Goal: Use online tool/utility: Utilize a website feature to perform a specific function

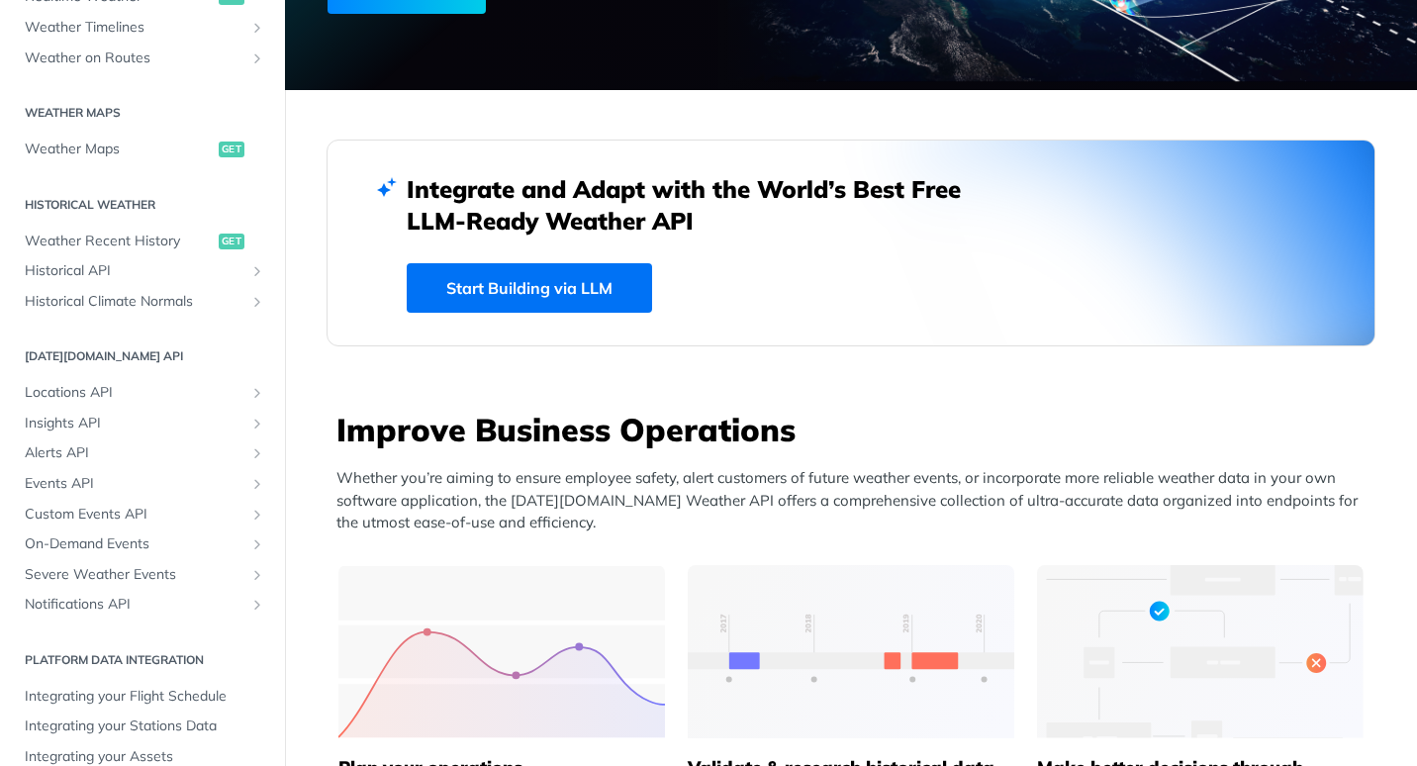
scroll to position [548, 0]
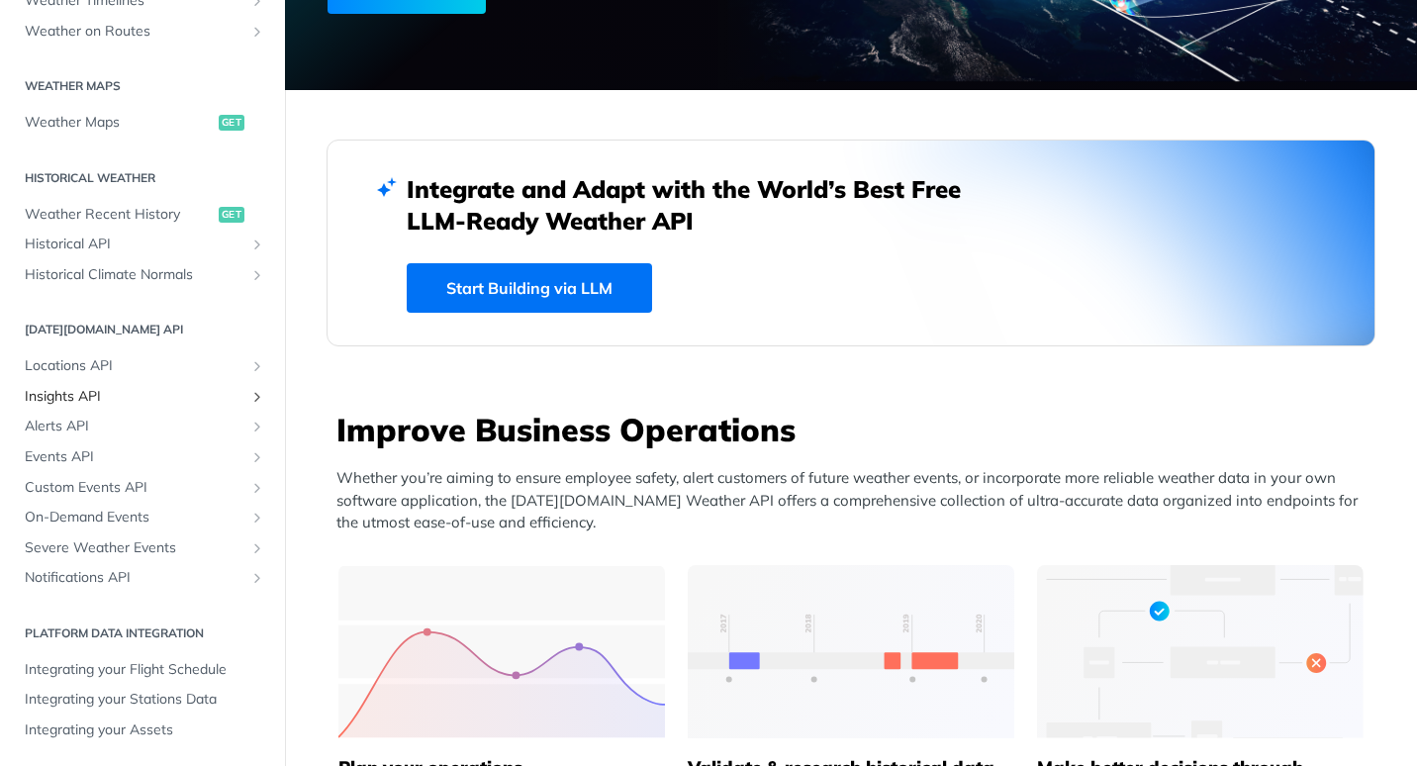
click at [86, 392] on span "Insights API" at bounding box center [135, 397] width 220 height 20
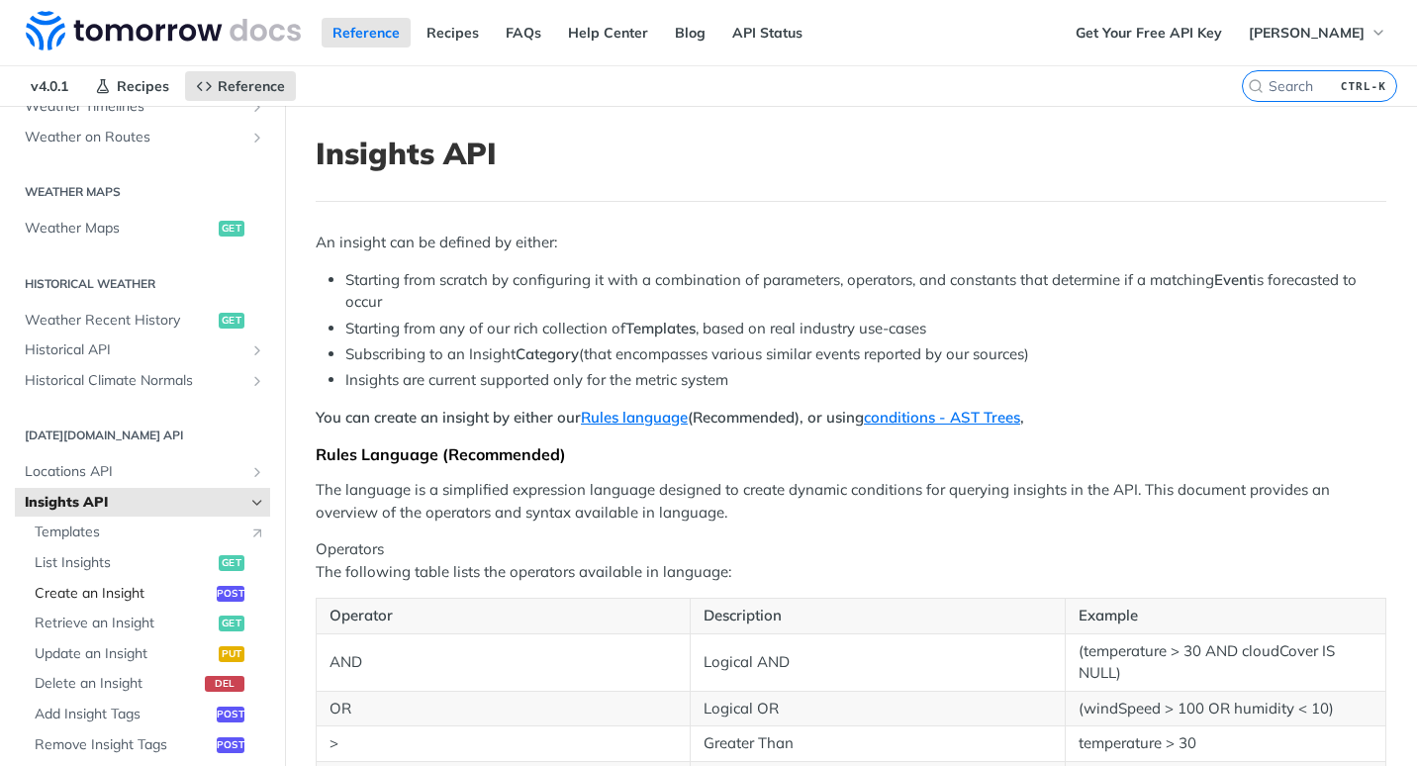
scroll to position [695, 0]
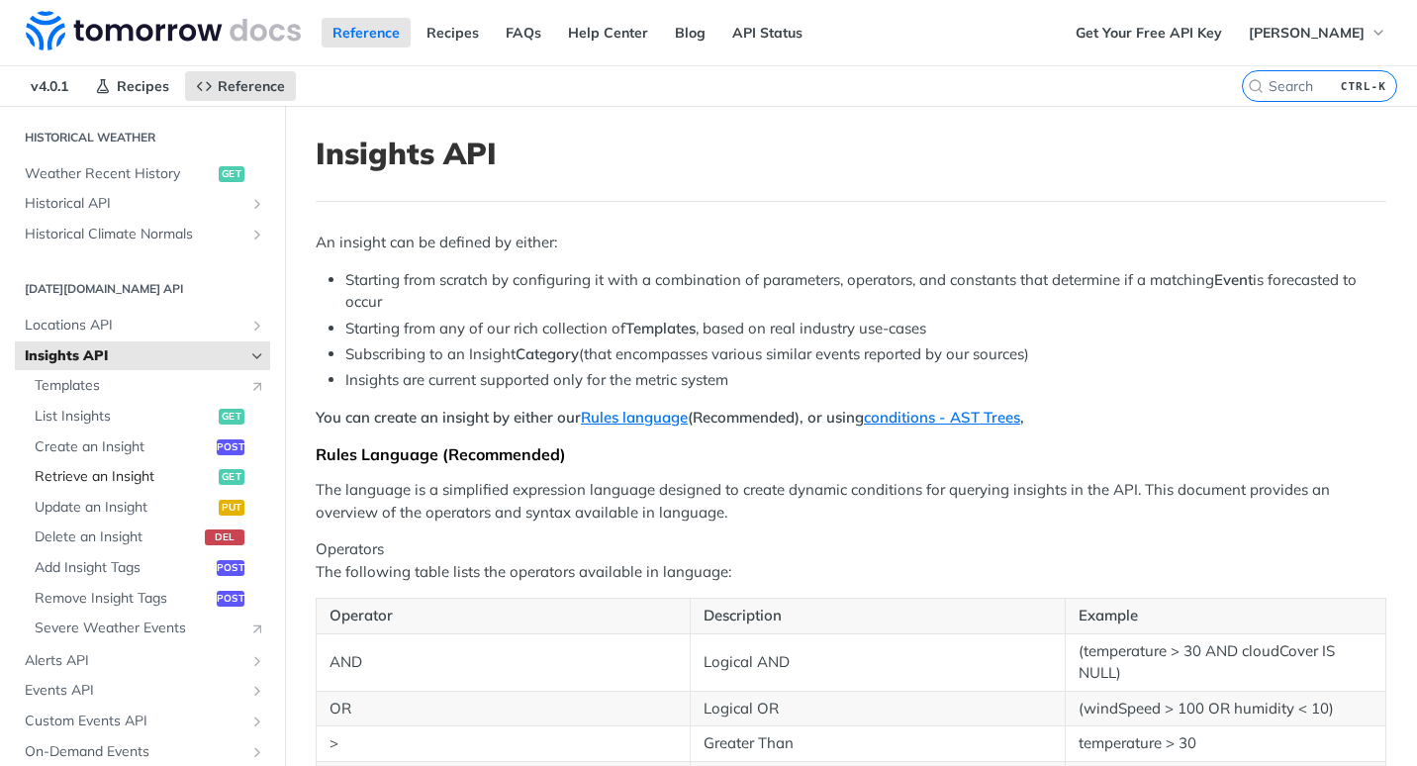
click at [103, 474] on span "Retrieve an Insight" at bounding box center [124, 477] width 179 height 20
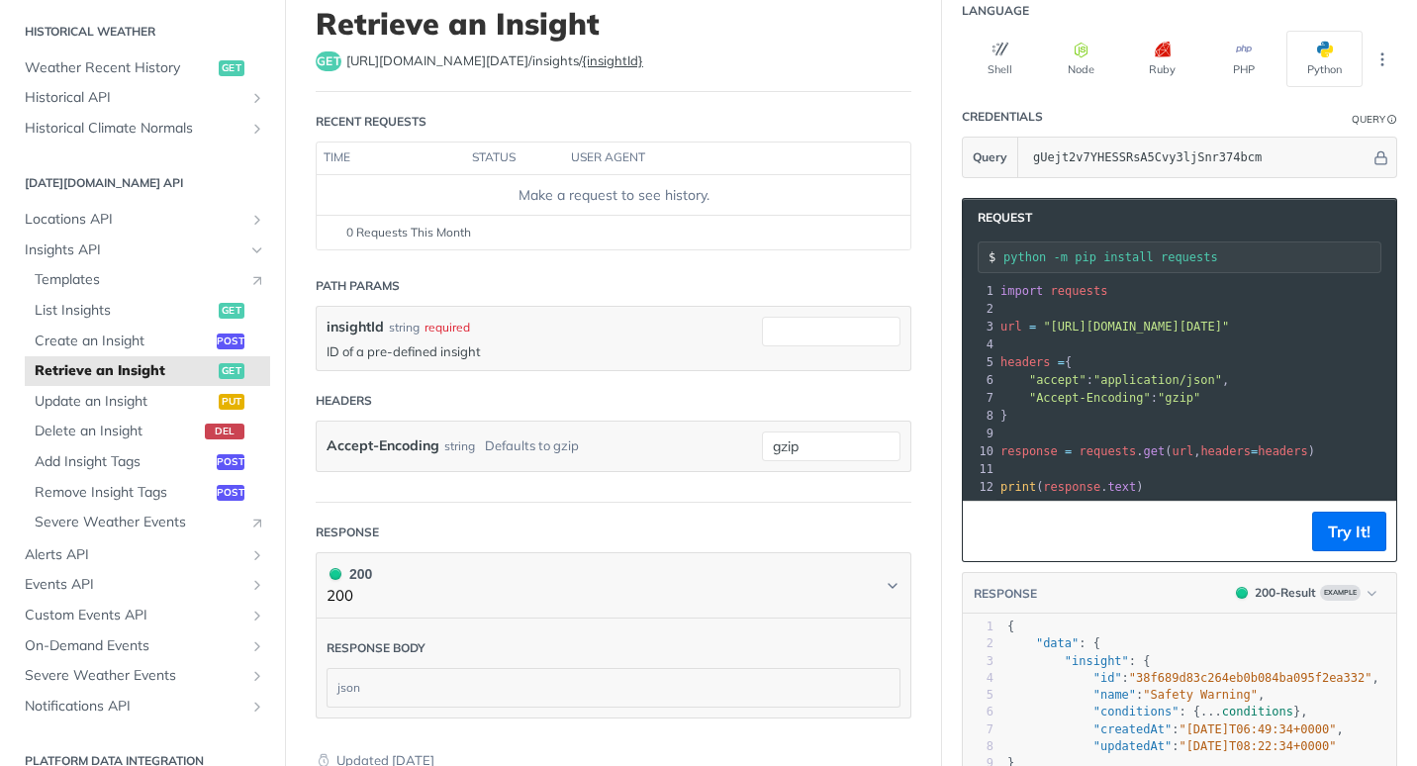
scroll to position [89, 0]
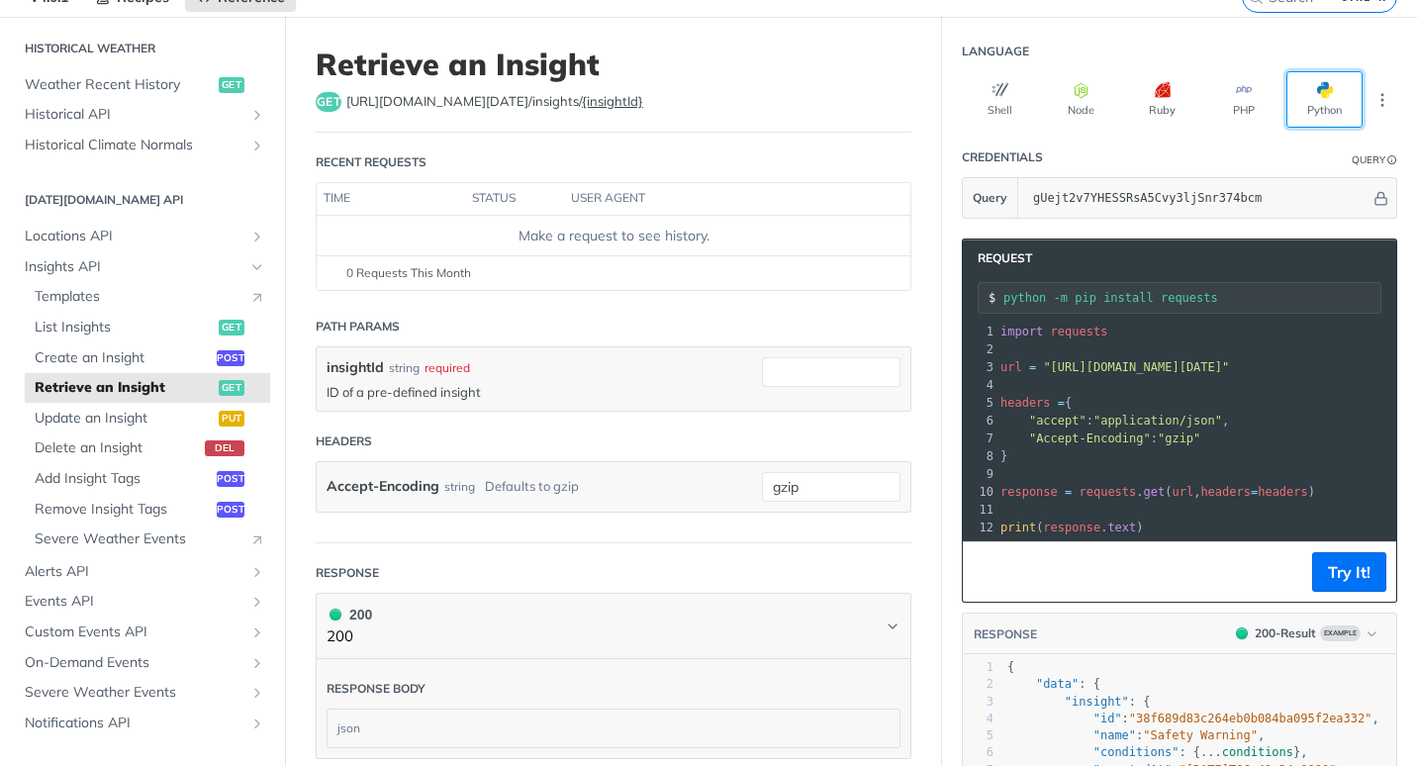
click at [1294, 95] on button "Python" at bounding box center [1324, 99] width 76 height 56
click at [791, 377] on input "insightId" at bounding box center [831, 372] width 139 height 30
click at [791, 378] on input "insightId" at bounding box center [831, 372] width 139 height 30
click at [793, 391] on div at bounding box center [831, 379] width 139 height 44
click at [805, 370] on input "insightId" at bounding box center [831, 372] width 139 height 30
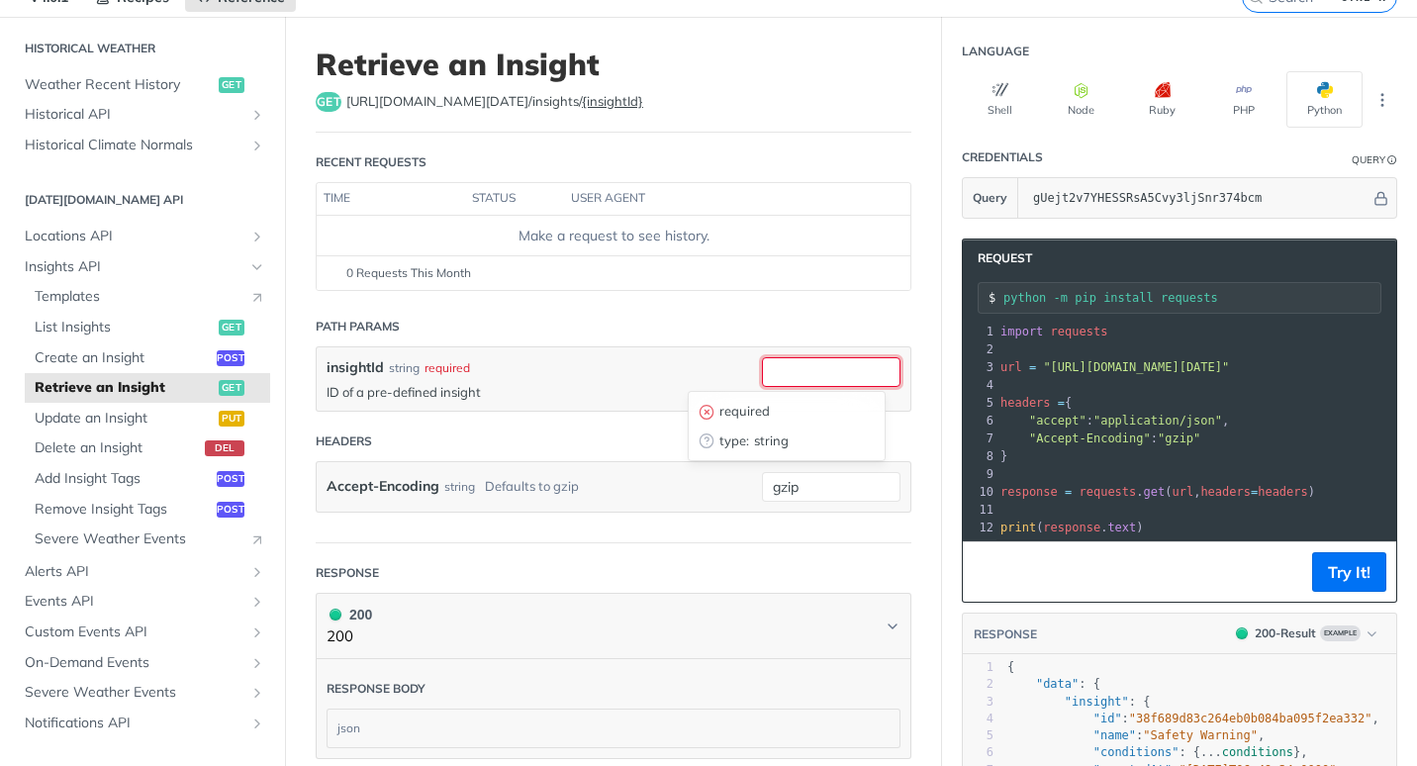
paste input "ALERT High Winds L1"
click at [1335, 589] on button "Try It!" at bounding box center [1349, 572] width 74 height 40
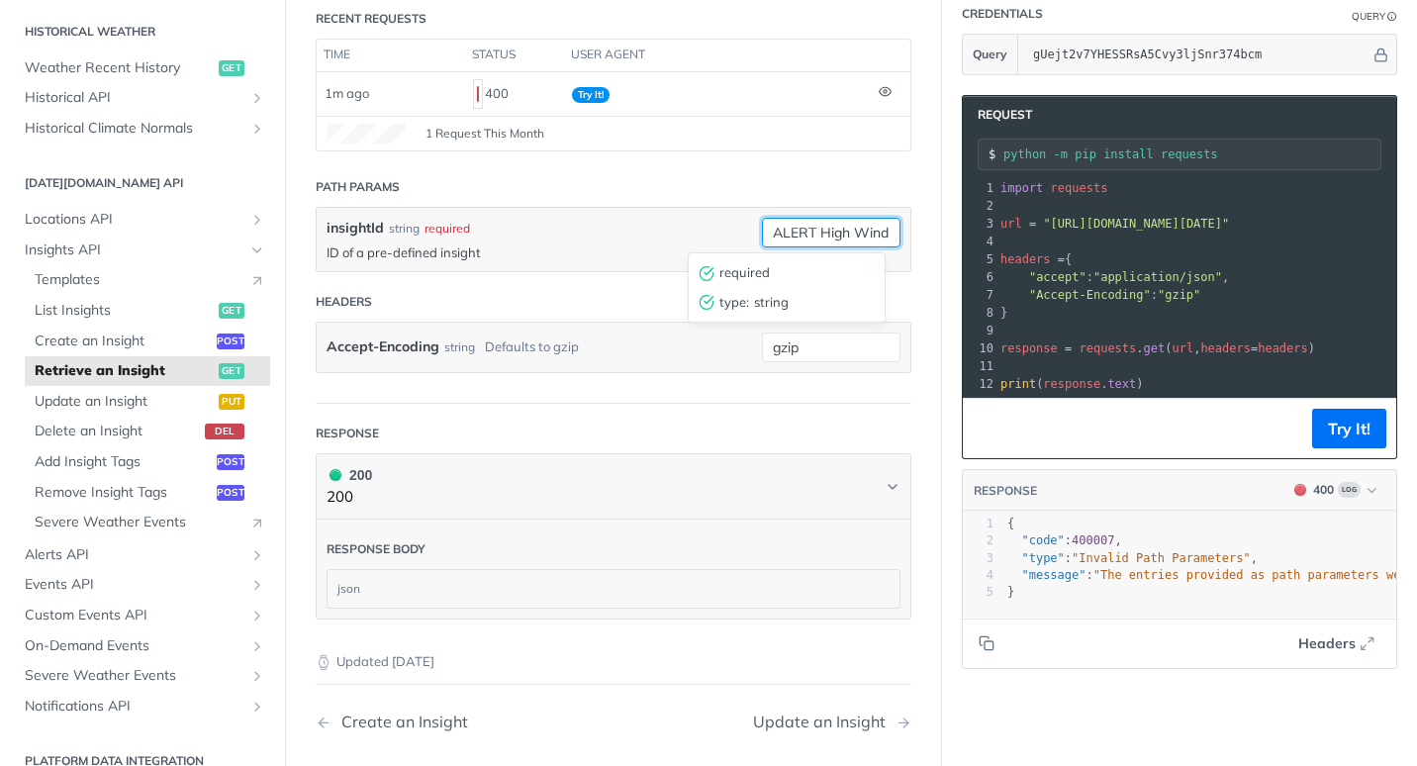
scroll to position [0, 26]
drag, startPoint x: 761, startPoint y: 232, endPoint x: 1048, endPoint y: 221, distance: 287.2
click at [1048, 221] on div "Retrieve an Insight get [URL][DOMAIN_NAME][DATE] /insights/ {insightId} Recent …" at bounding box center [851, 387] width 1132 height 1029
type input "23"
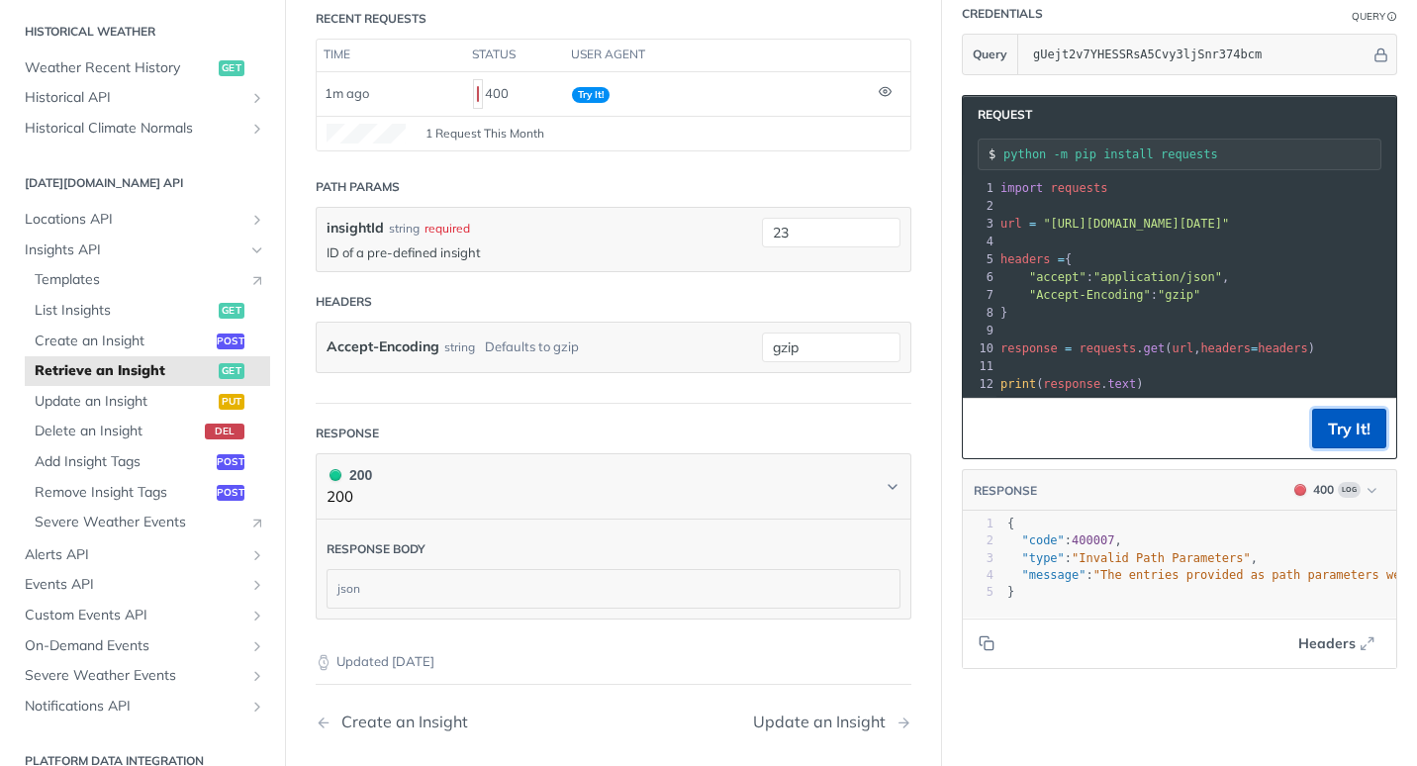
click at [1336, 443] on button "Try It!" at bounding box center [1349, 429] width 74 height 40
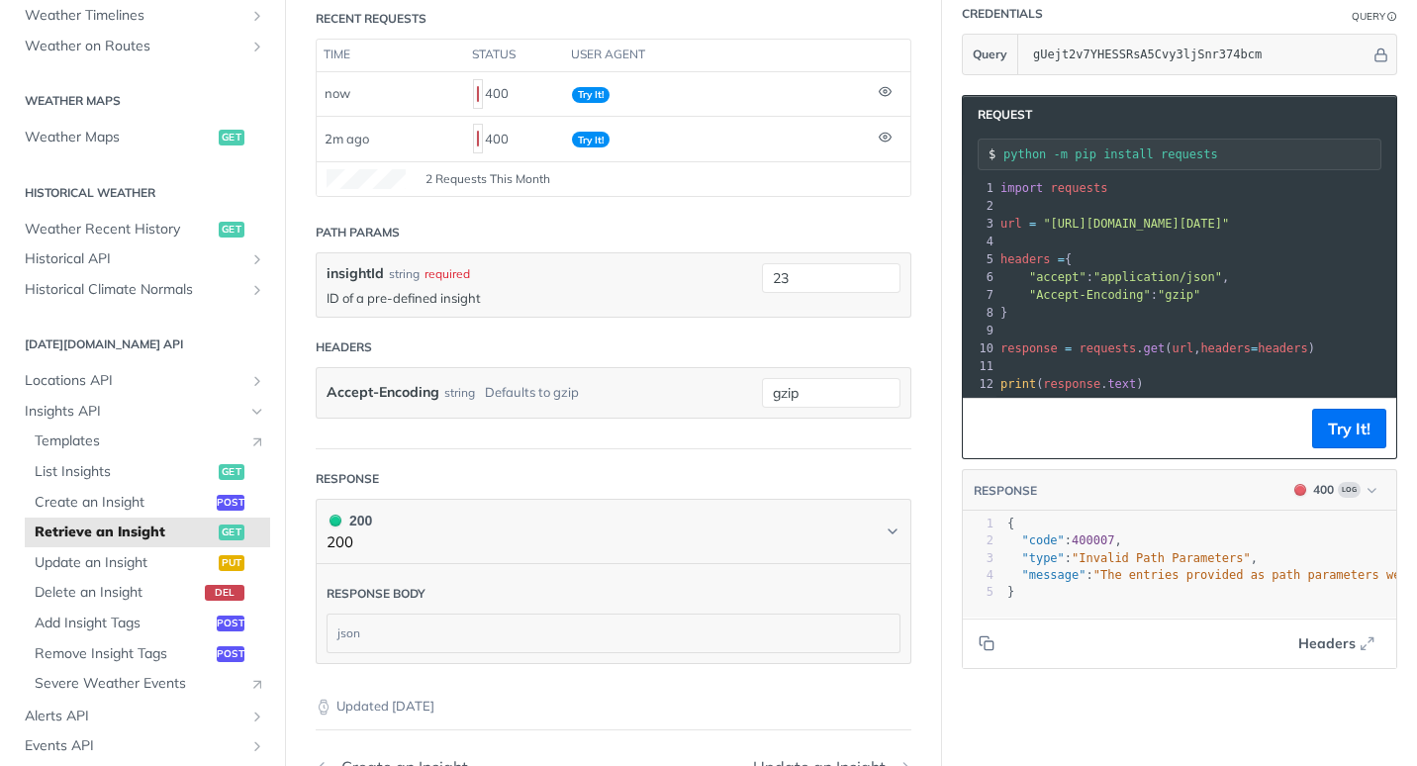
scroll to position [532, 0]
click at [75, 440] on span "Templates" at bounding box center [137, 442] width 205 height 20
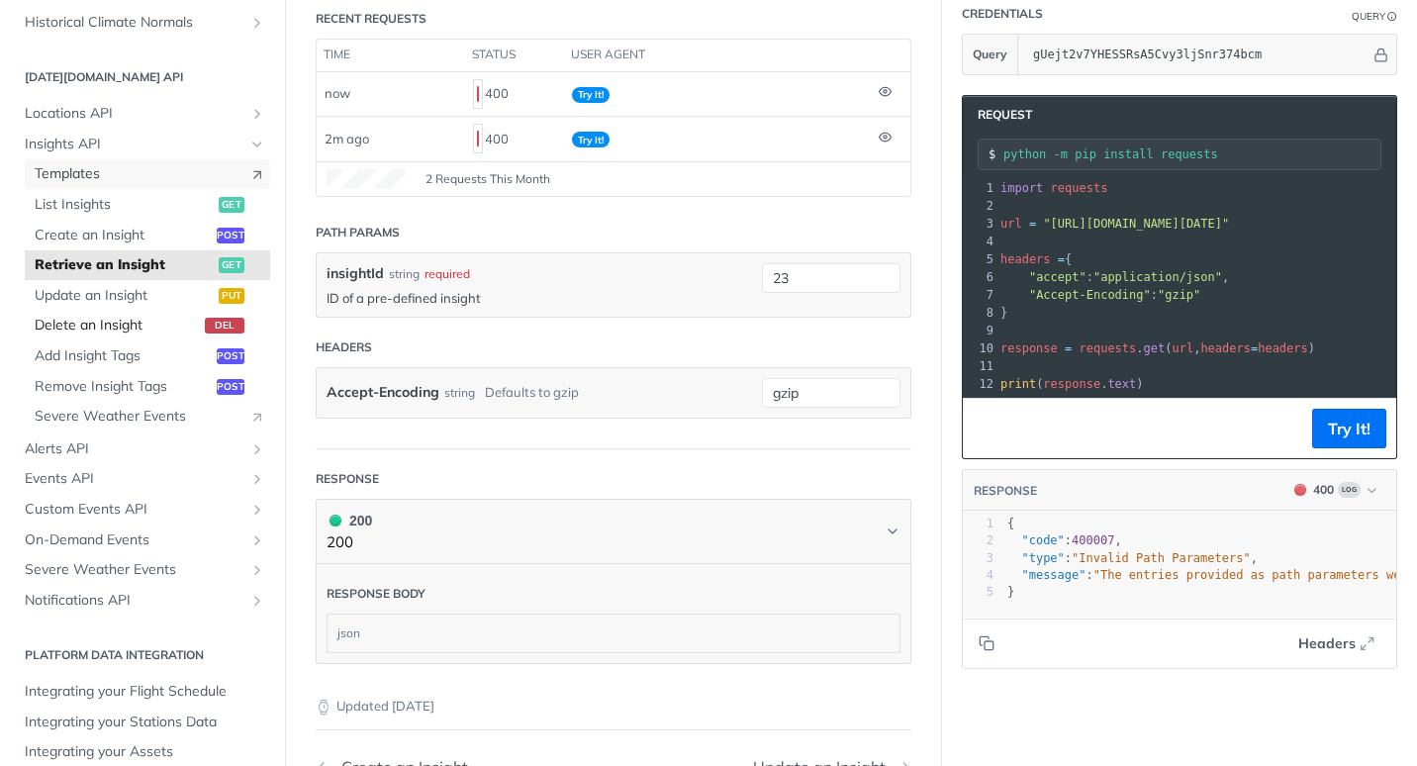
scroll to position [801, 0]
click at [83, 470] on span "Events API" at bounding box center [135, 478] width 220 height 20
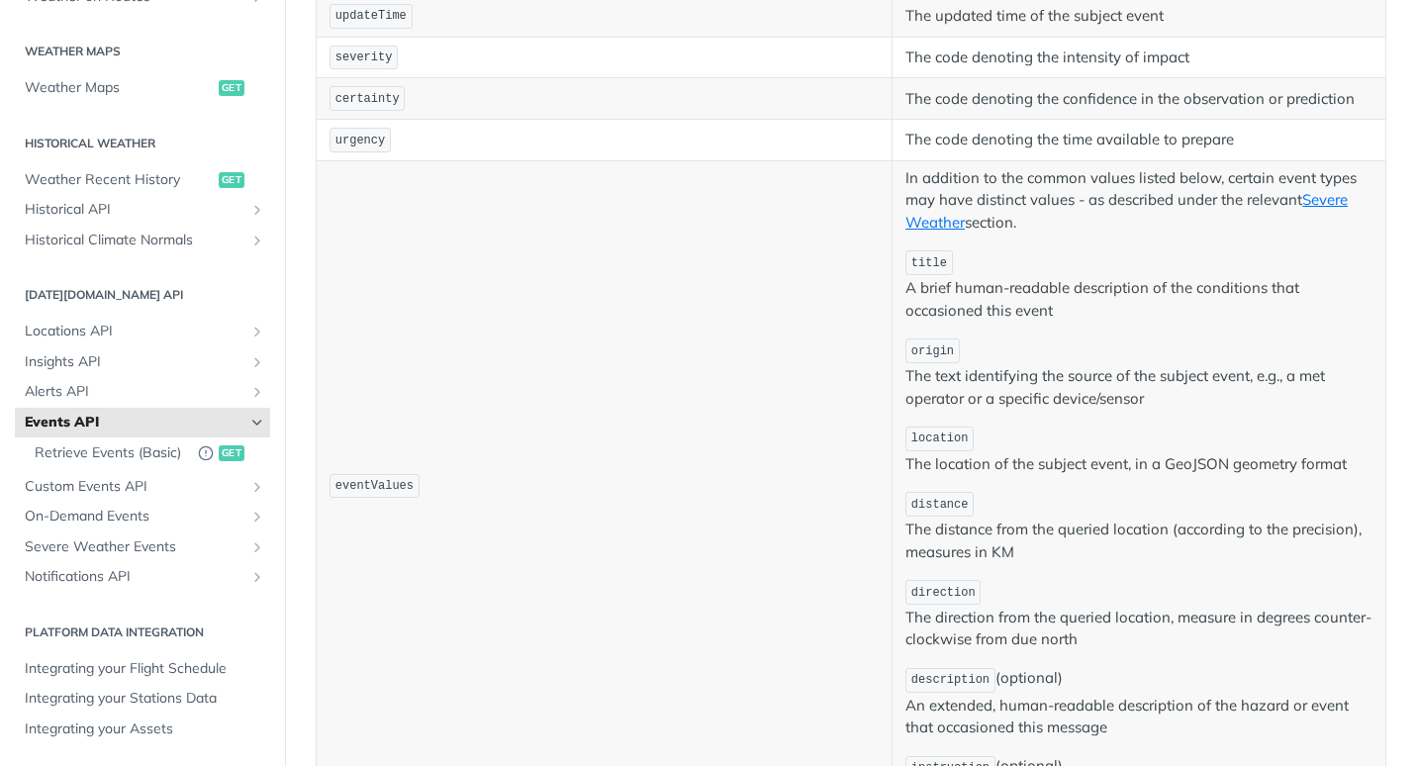
scroll to position [664, 0]
click at [97, 578] on span "Notifications API" at bounding box center [135, 577] width 220 height 20
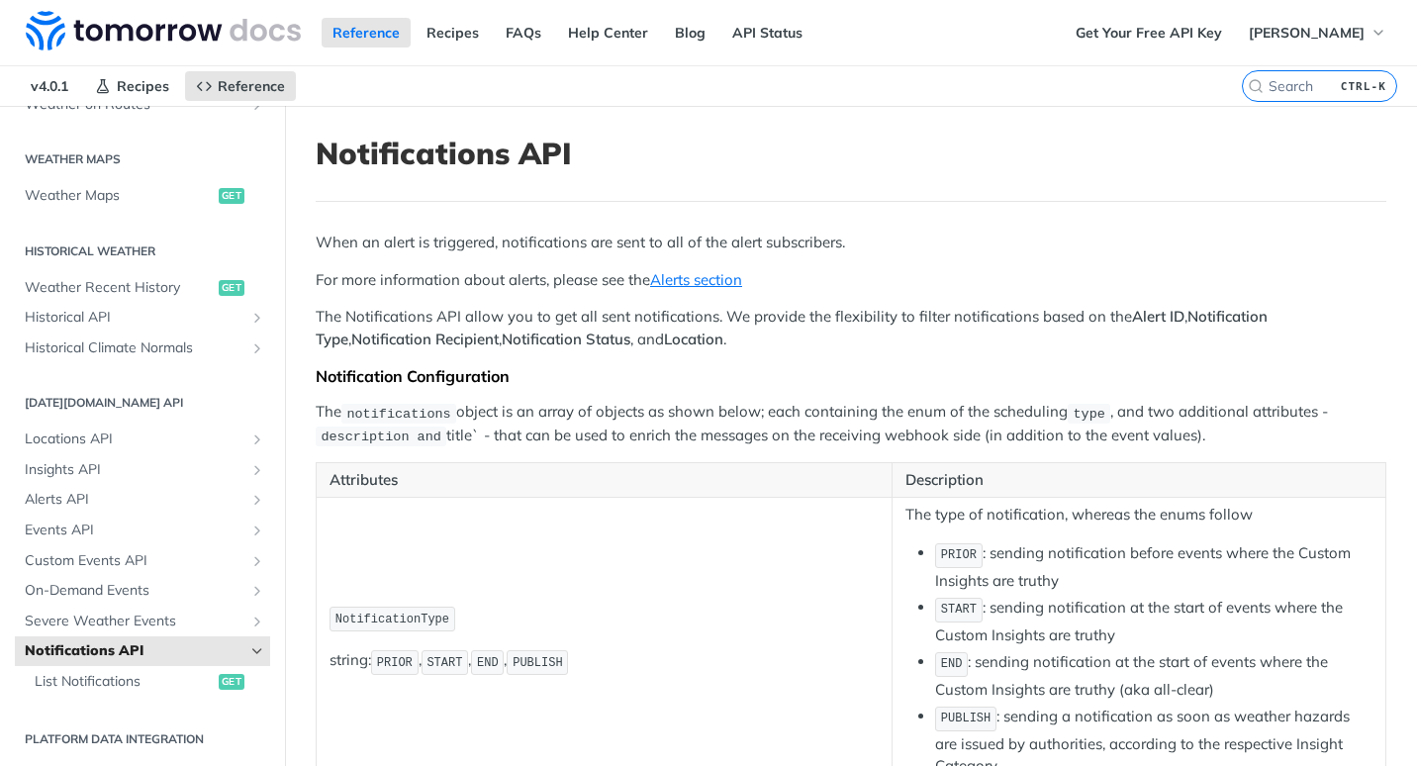
click at [656, 364] on div "When an alert is triggered, notifications are sent to all of the alert subscrib…" at bounding box center [851, 545] width 1070 height 626
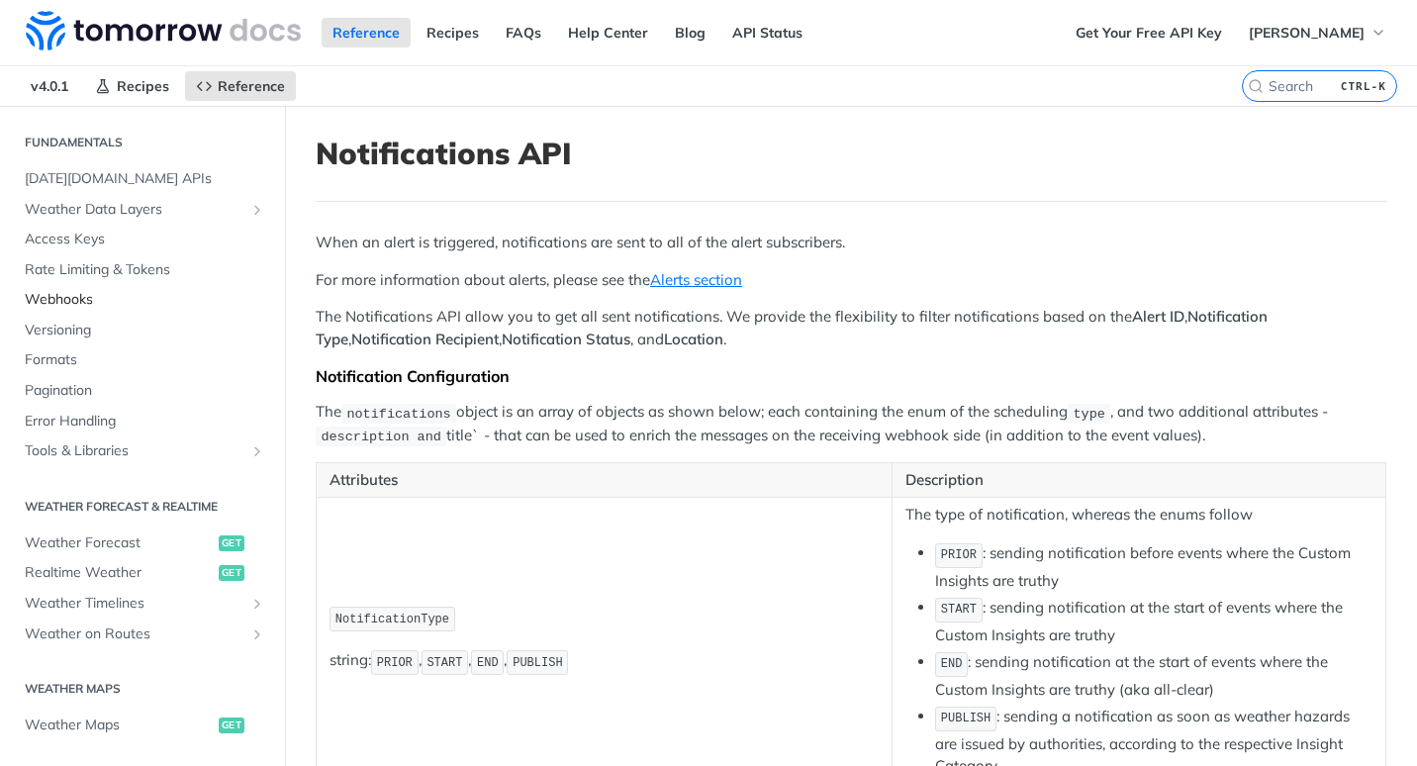
click at [84, 291] on span "Webhooks" at bounding box center [145, 300] width 240 height 20
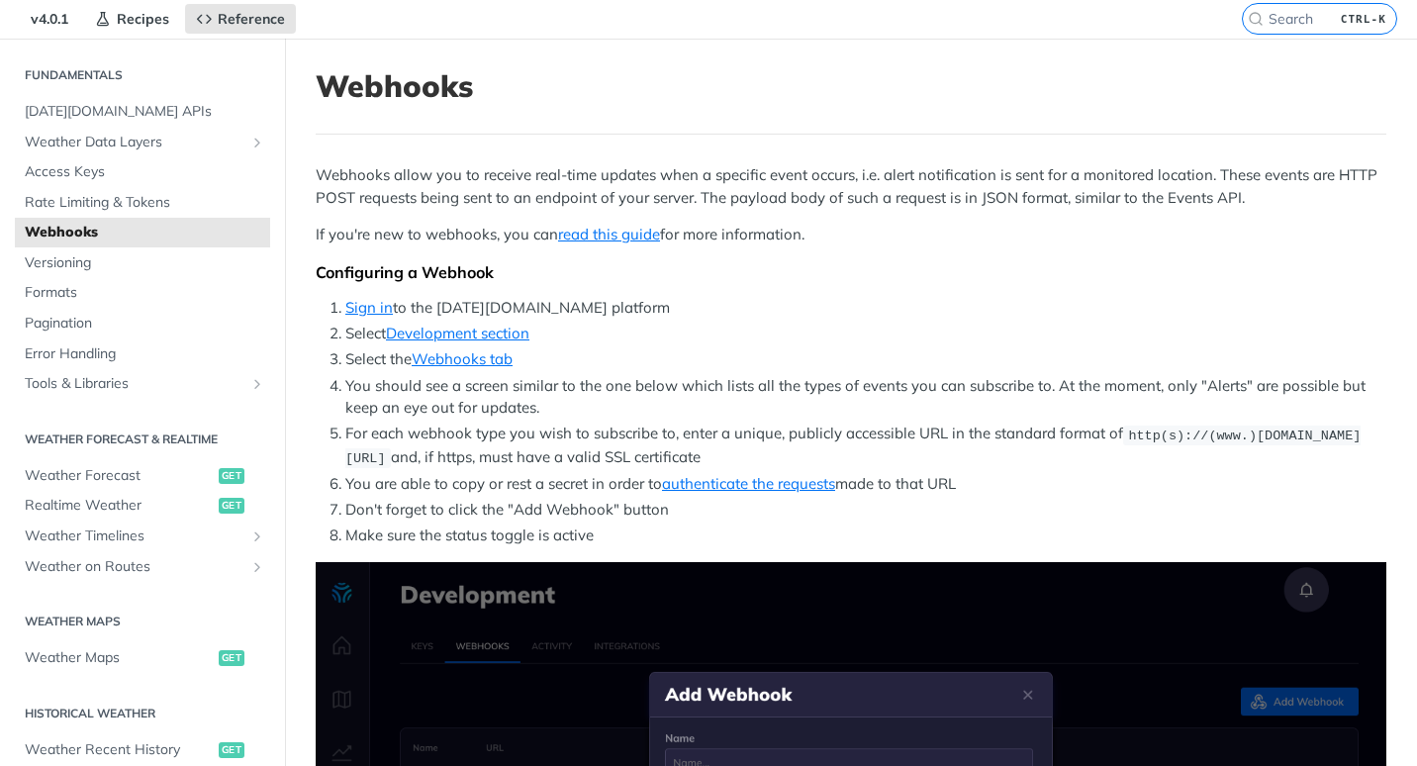
scroll to position [68, 0]
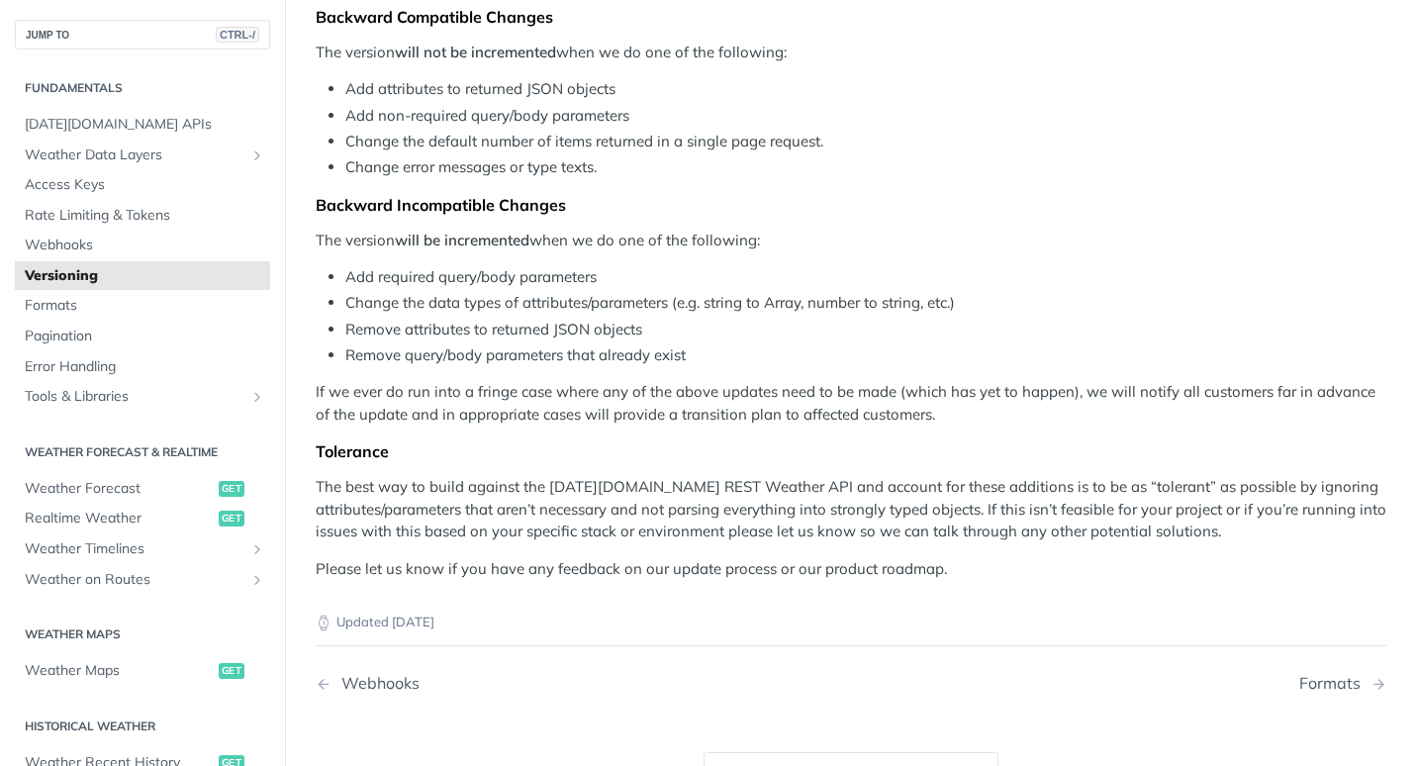
scroll to position [324, 0]
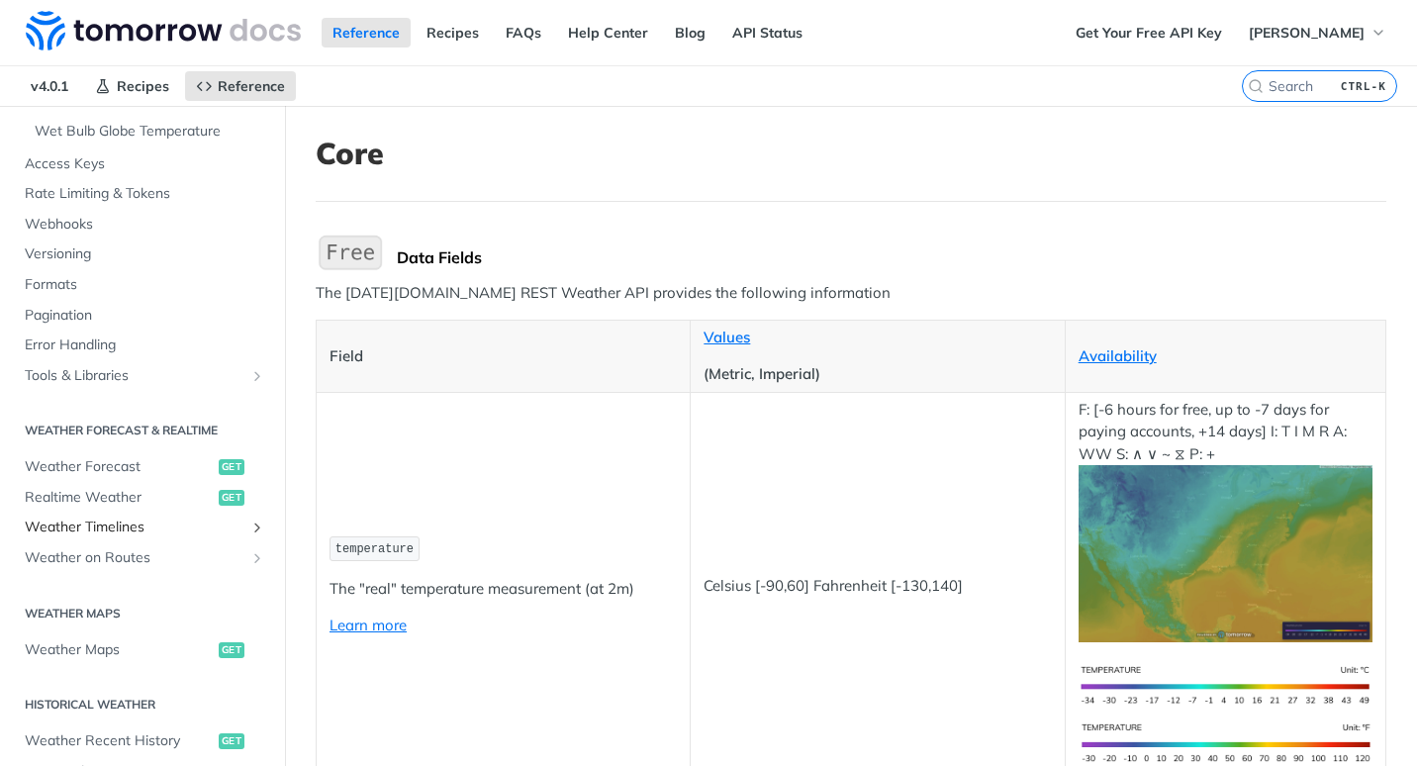
scroll to position [612, 0]
click at [126, 469] on span "Weather Forecast" at bounding box center [119, 468] width 189 height 20
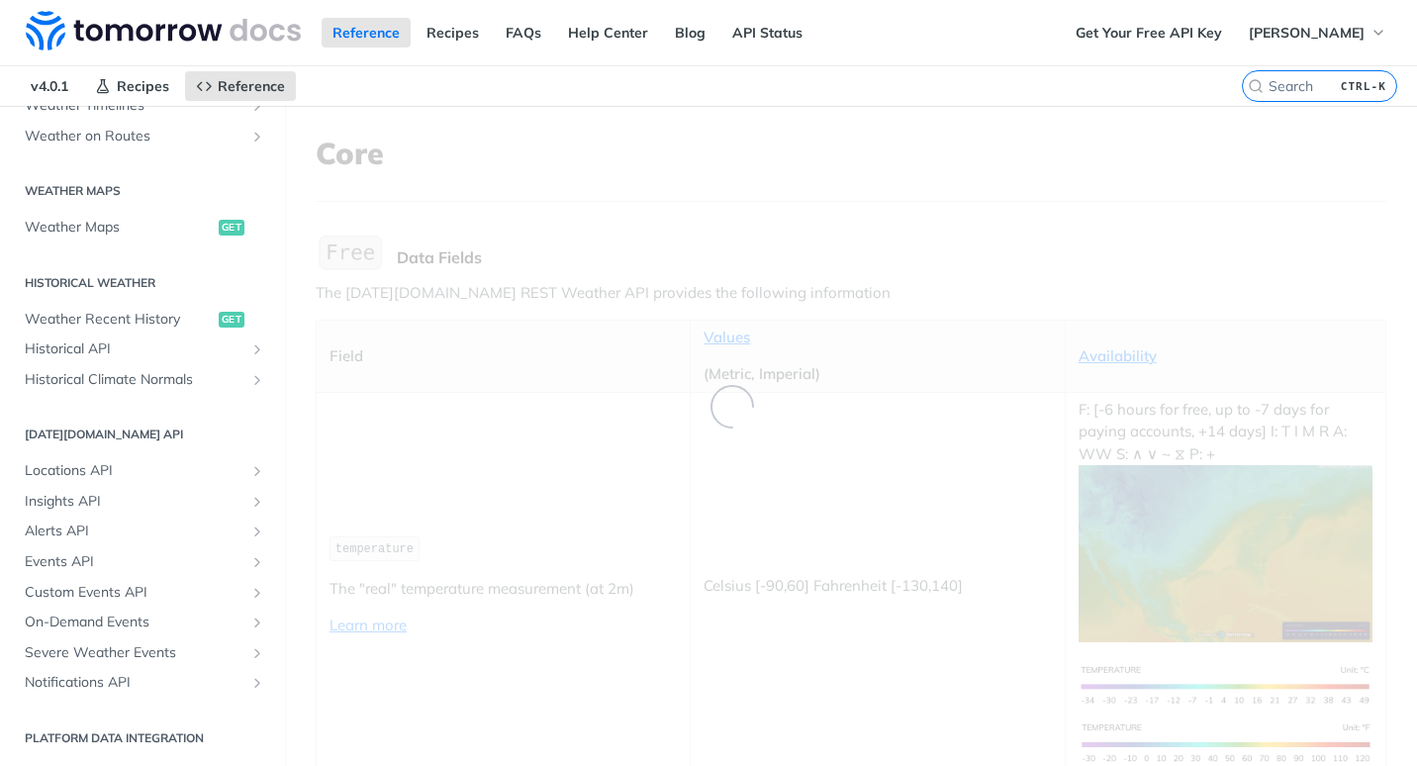
scroll to position [126, 0]
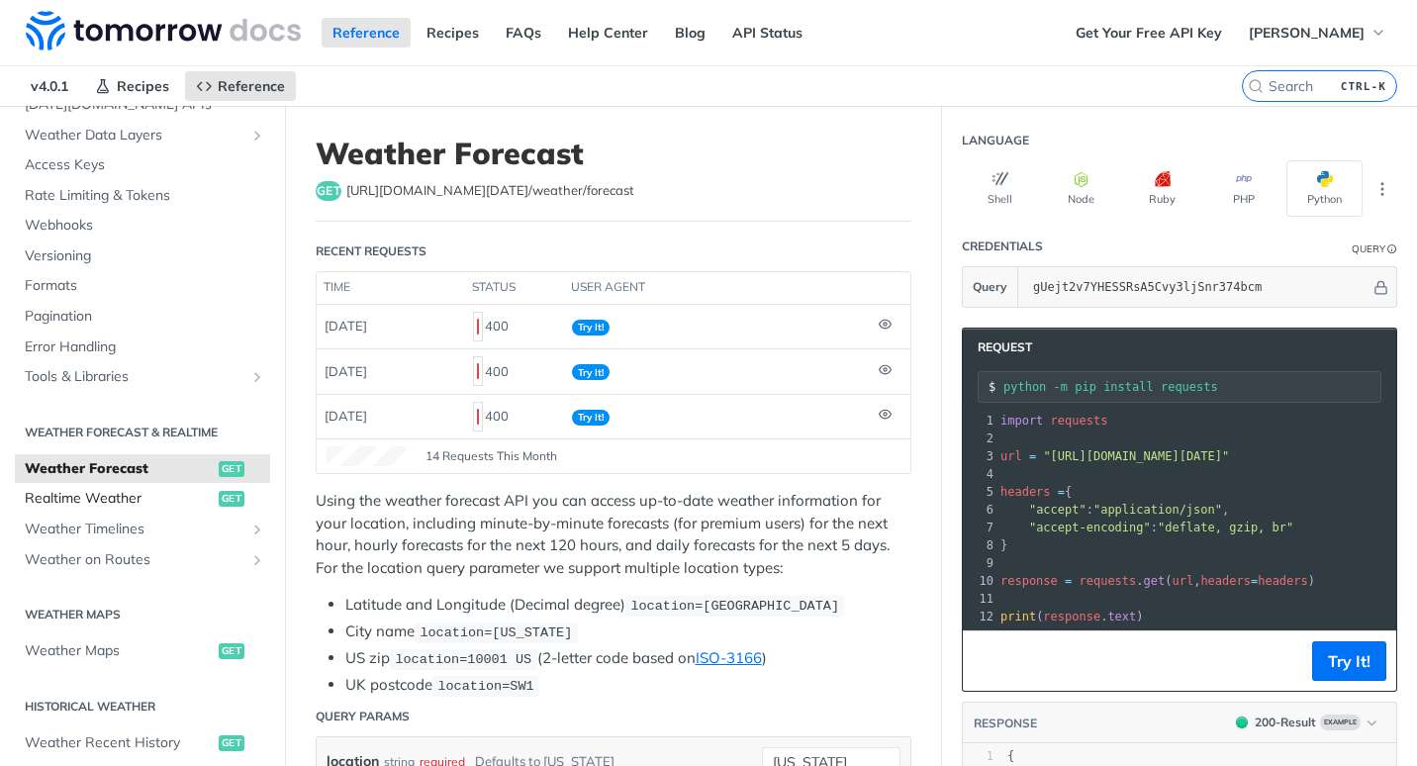
click at [109, 500] on span "Realtime Weather" at bounding box center [119, 499] width 189 height 20
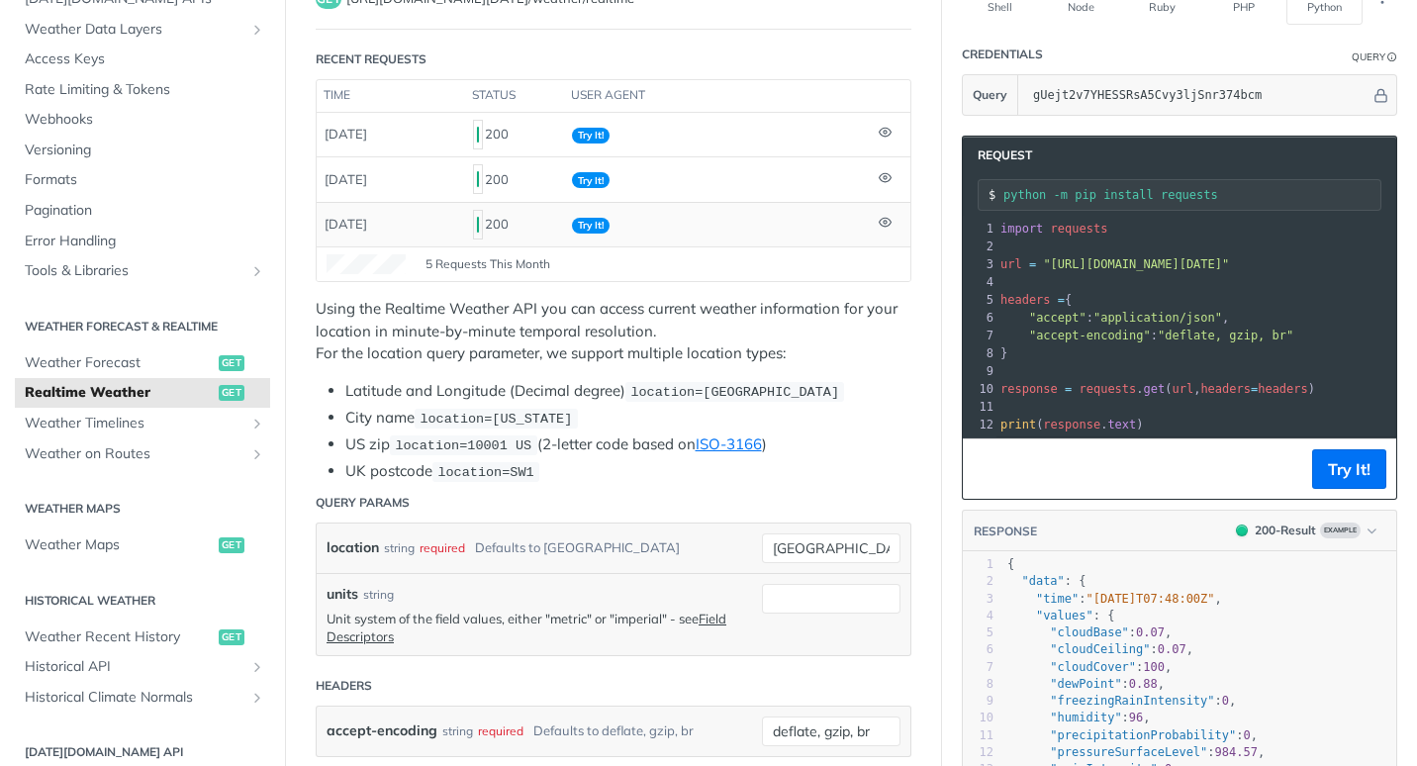
scroll to position [193, 0]
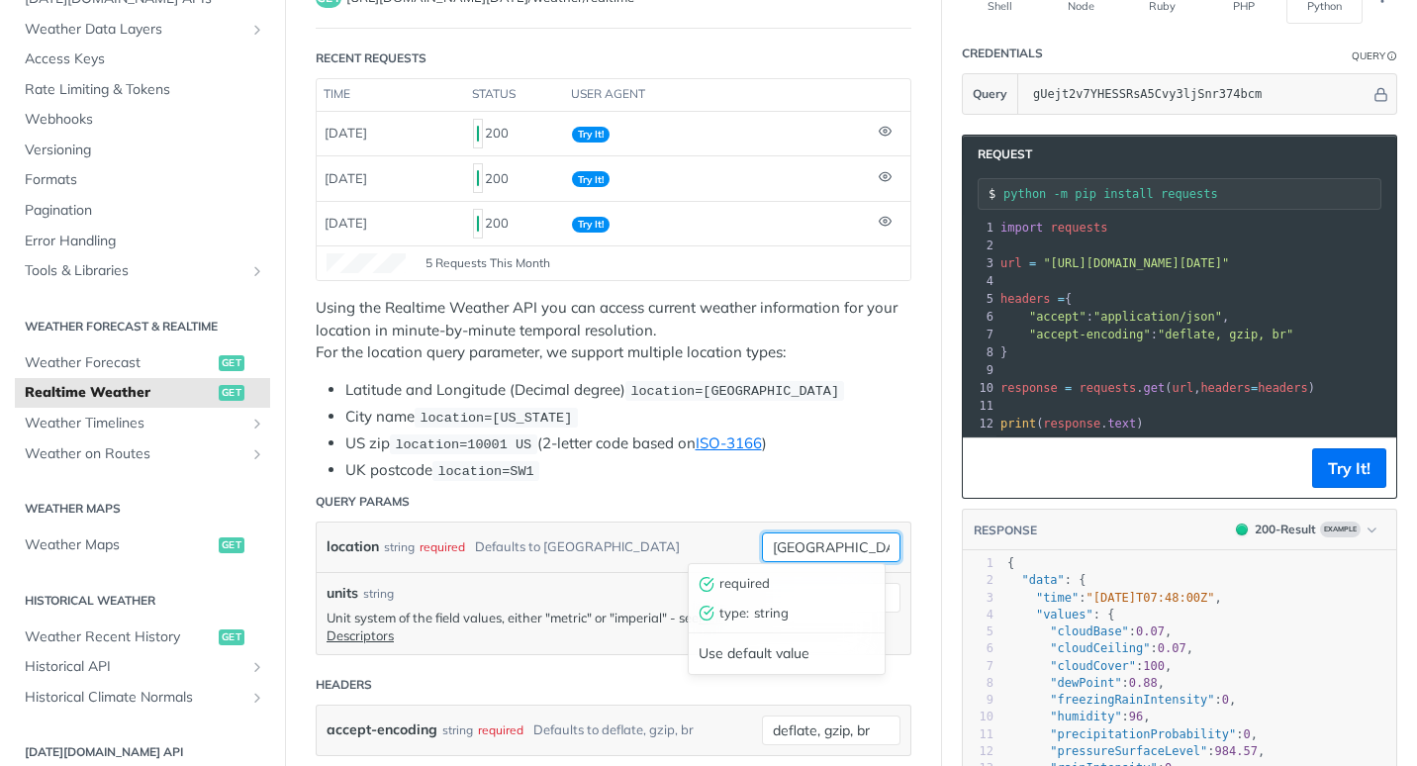
drag, startPoint x: 821, startPoint y: 541, endPoint x: 721, endPoint y: 559, distance: 101.5
click at [762, 559] on div "toronto required type : string Use default value" at bounding box center [831, 547] width 139 height 30
type input "j"
type input "kjfk"
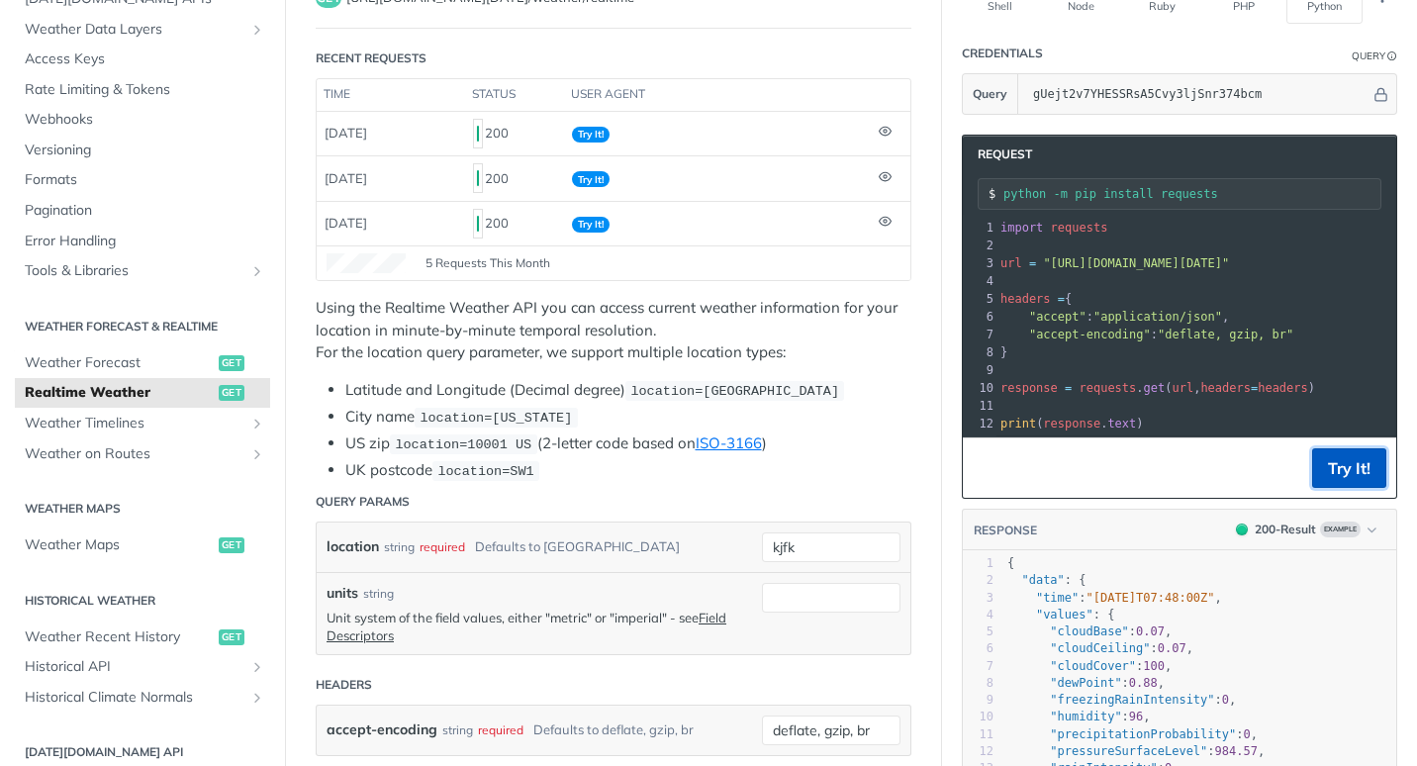
click at [1329, 488] on button "Try It!" at bounding box center [1349, 468] width 74 height 40
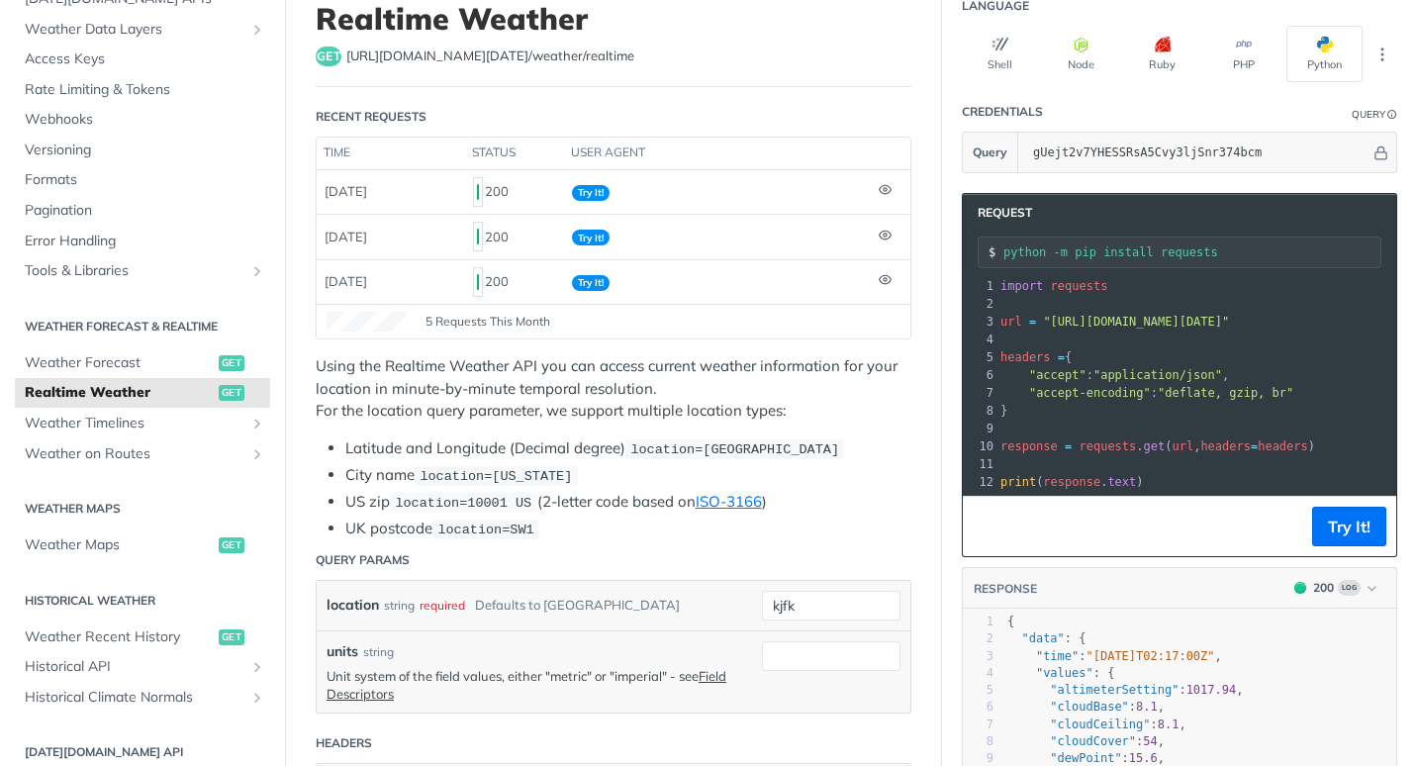
scroll to position [134, 0]
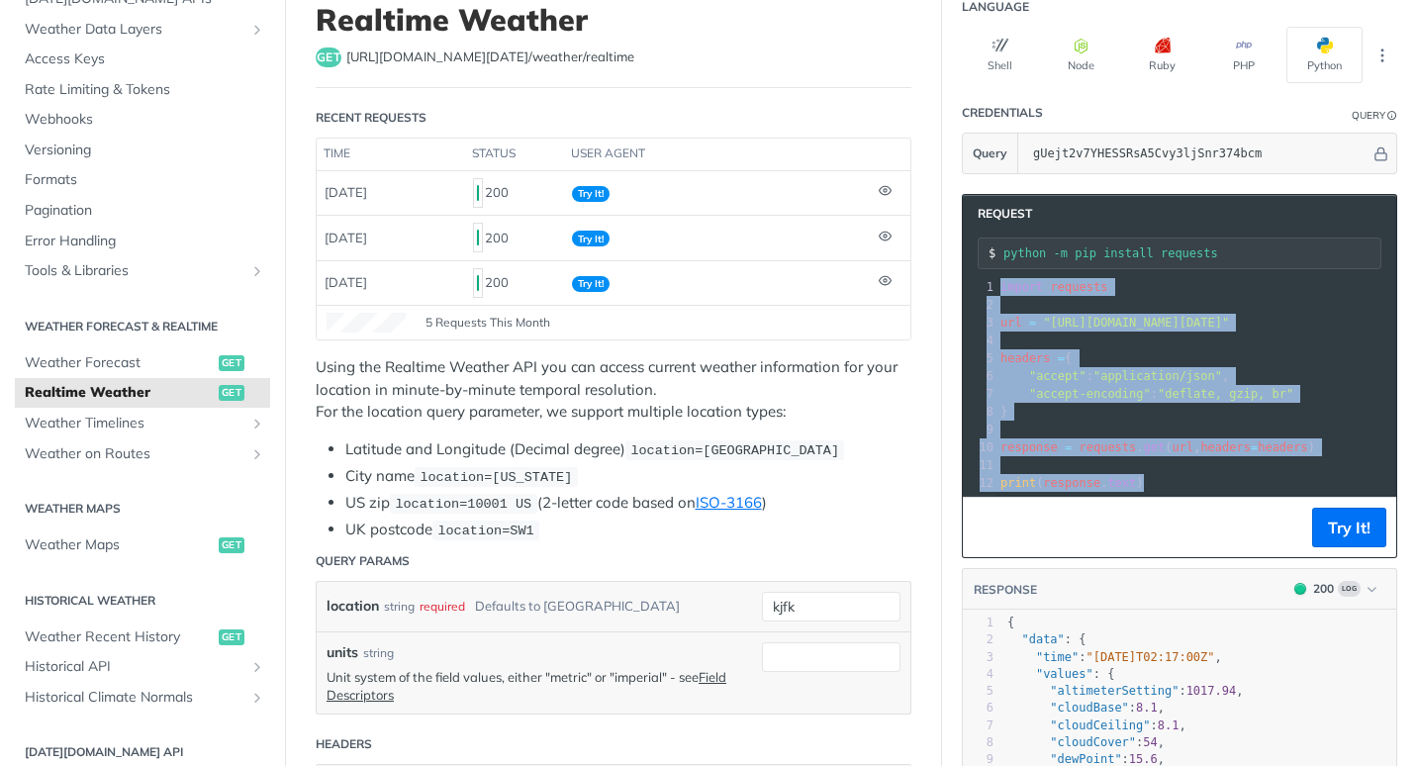
drag, startPoint x: 1131, startPoint y: 487, endPoint x: 978, endPoint y: 274, distance: 261.6
click at [978, 274] on div "xxxxxxxxxx 12 1 import requests 2 ​ 3 url = "https://api.tomorrow.io/v4/weather…" at bounding box center [1204, 409] width 483 height 271
copy div "import requests 2 ​ 3 url = "https://api.tomorrow.io/v4/weather/realtime?locati…"
drag, startPoint x: 984, startPoint y: 284, endPoint x: 1124, endPoint y: 490, distance: 248.6
click at [1124, 490] on div "1 import requests 2 ​ 3 url = "https://api.tomorrow.io/v4/weather/realtime?loca…" at bounding box center [1342, 385] width 693 height 214
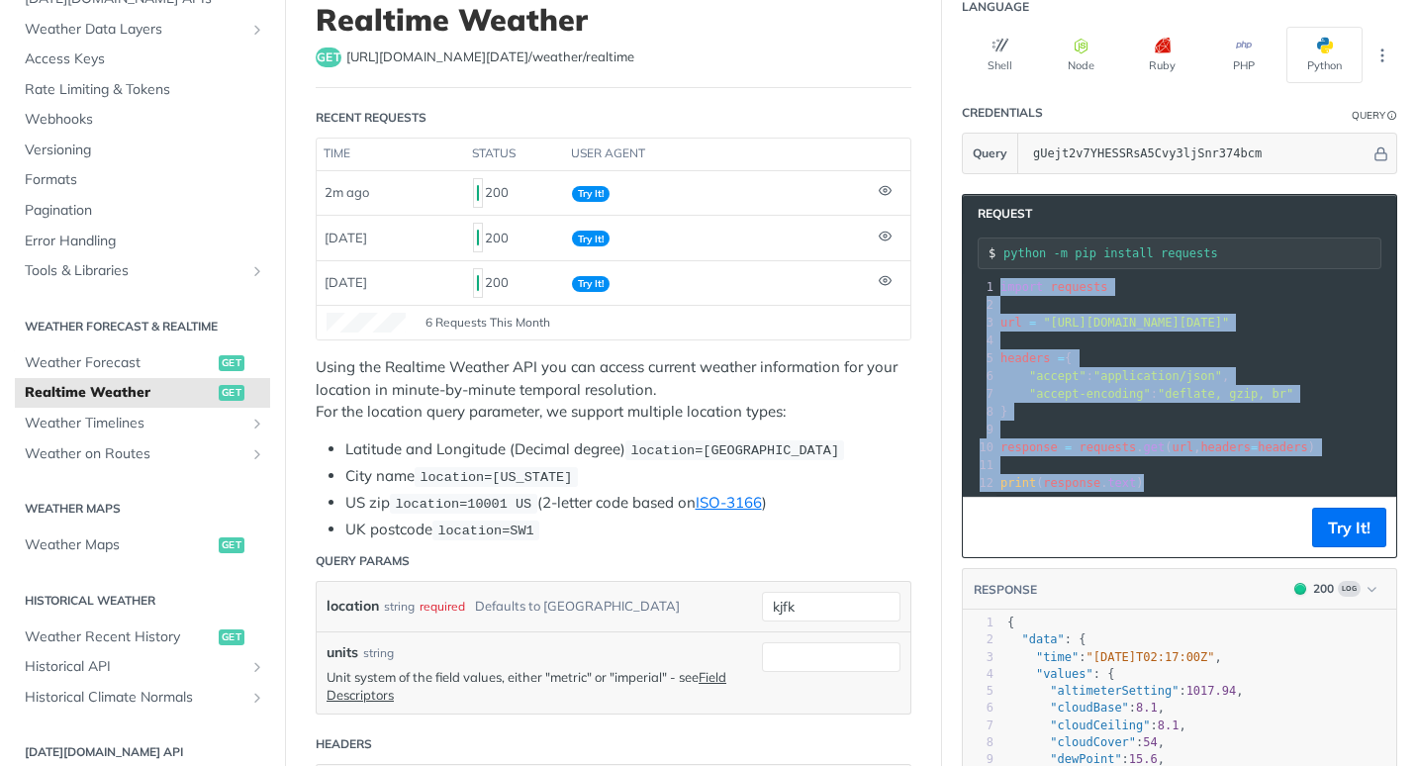
copy div "import requests 2 ​ 3 url = "https://api.tomorrow.io/v4/weather/realtime?locati…"
